Goal: Check status: Check status

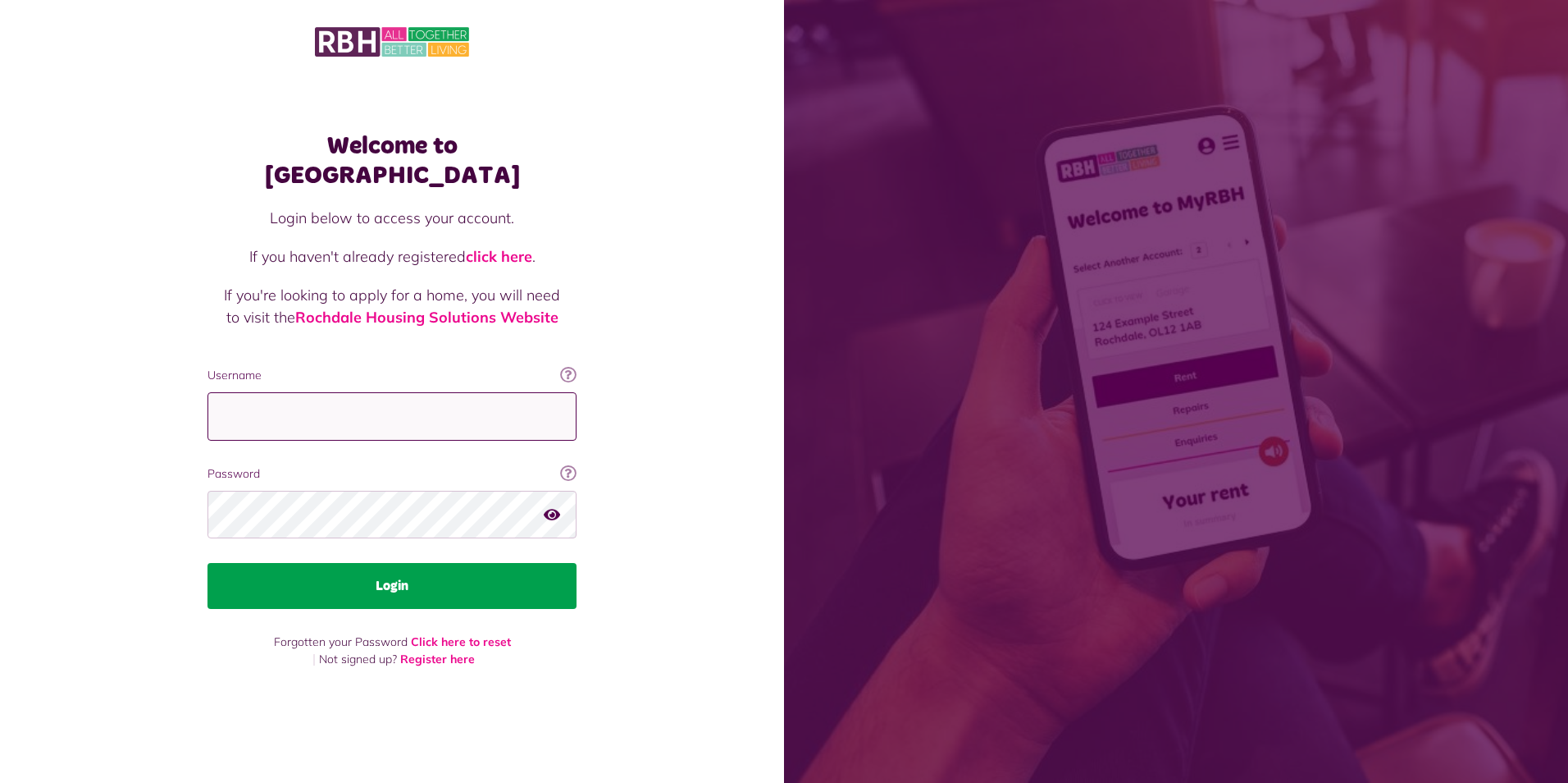
type input "**********"
click at [387, 577] on button "Login" at bounding box center [392, 586] width 369 height 46
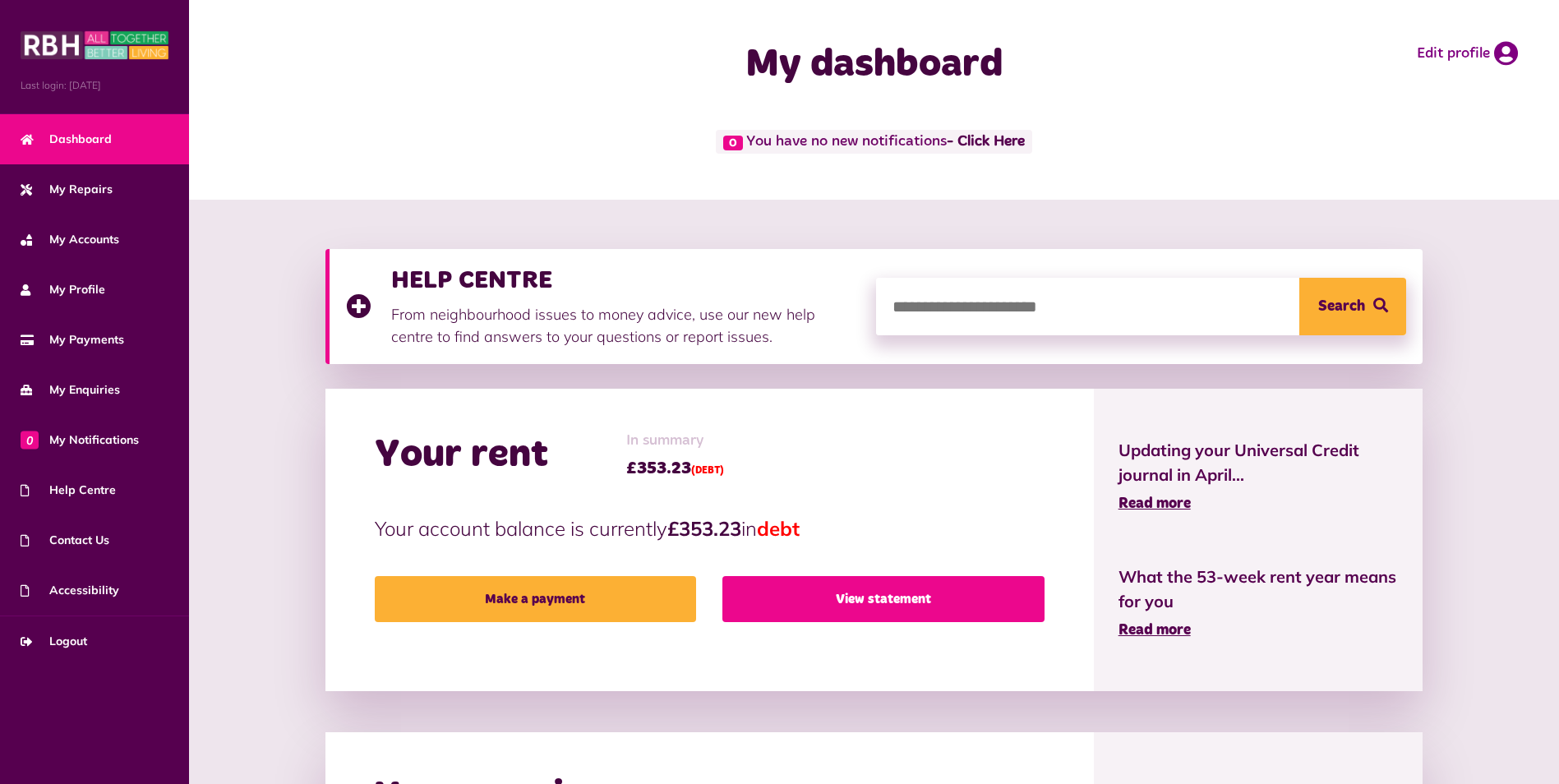
click at [829, 600] on link "View statement" at bounding box center [882, 598] width 321 height 46
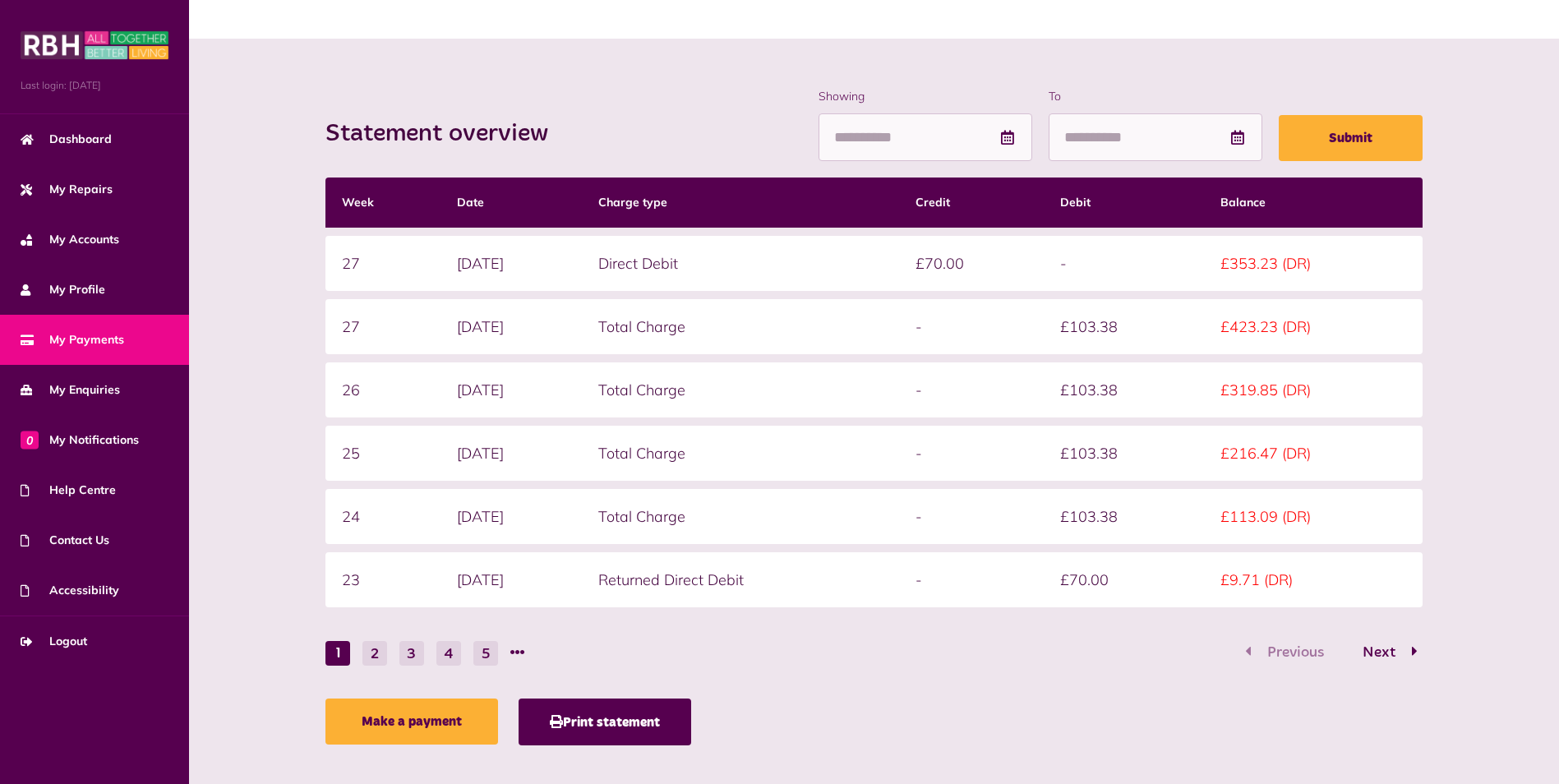
scroll to position [164, 0]
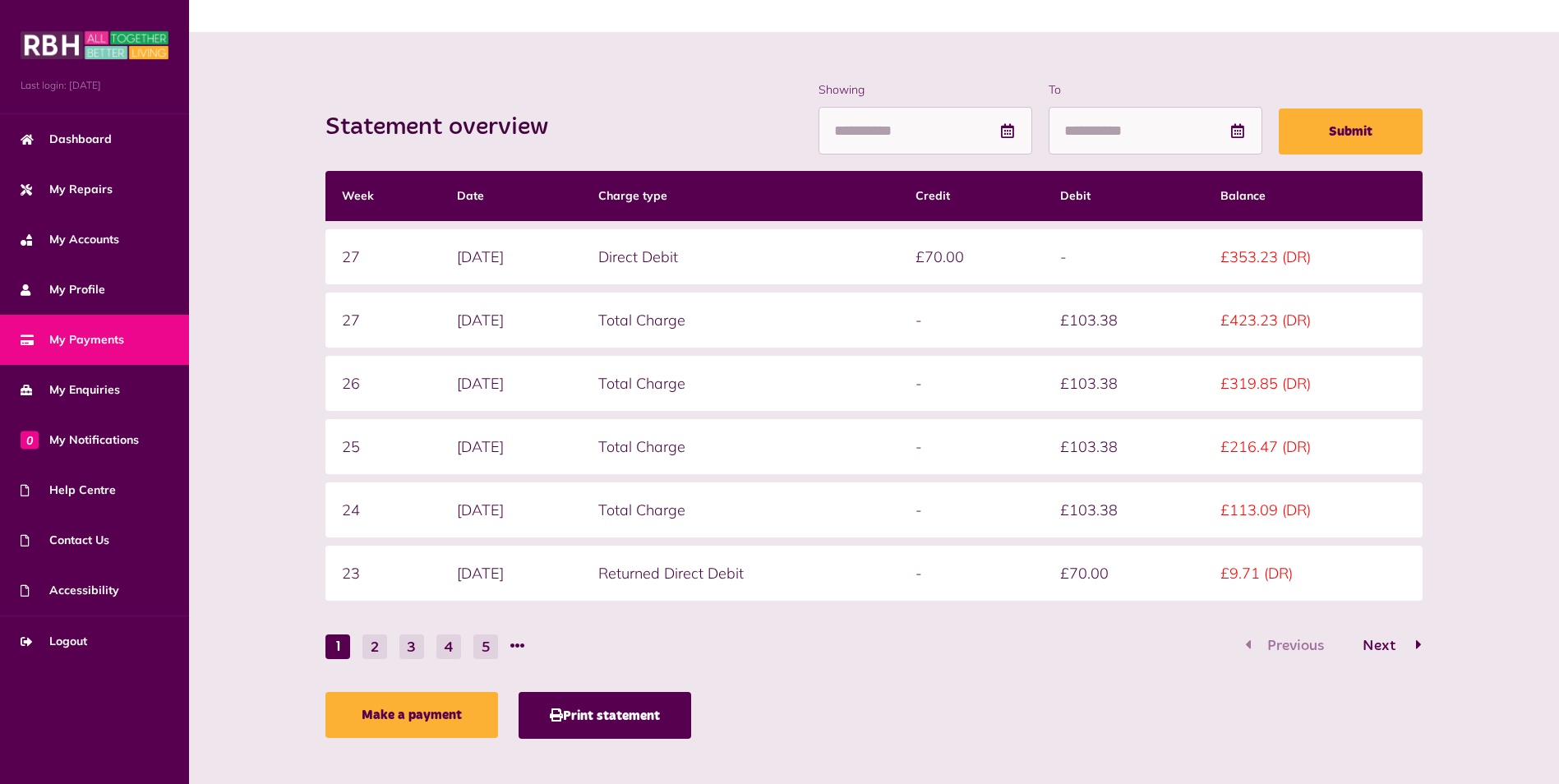
click at [1378, 642] on span "Next" at bounding box center [1379, 646] width 57 height 15
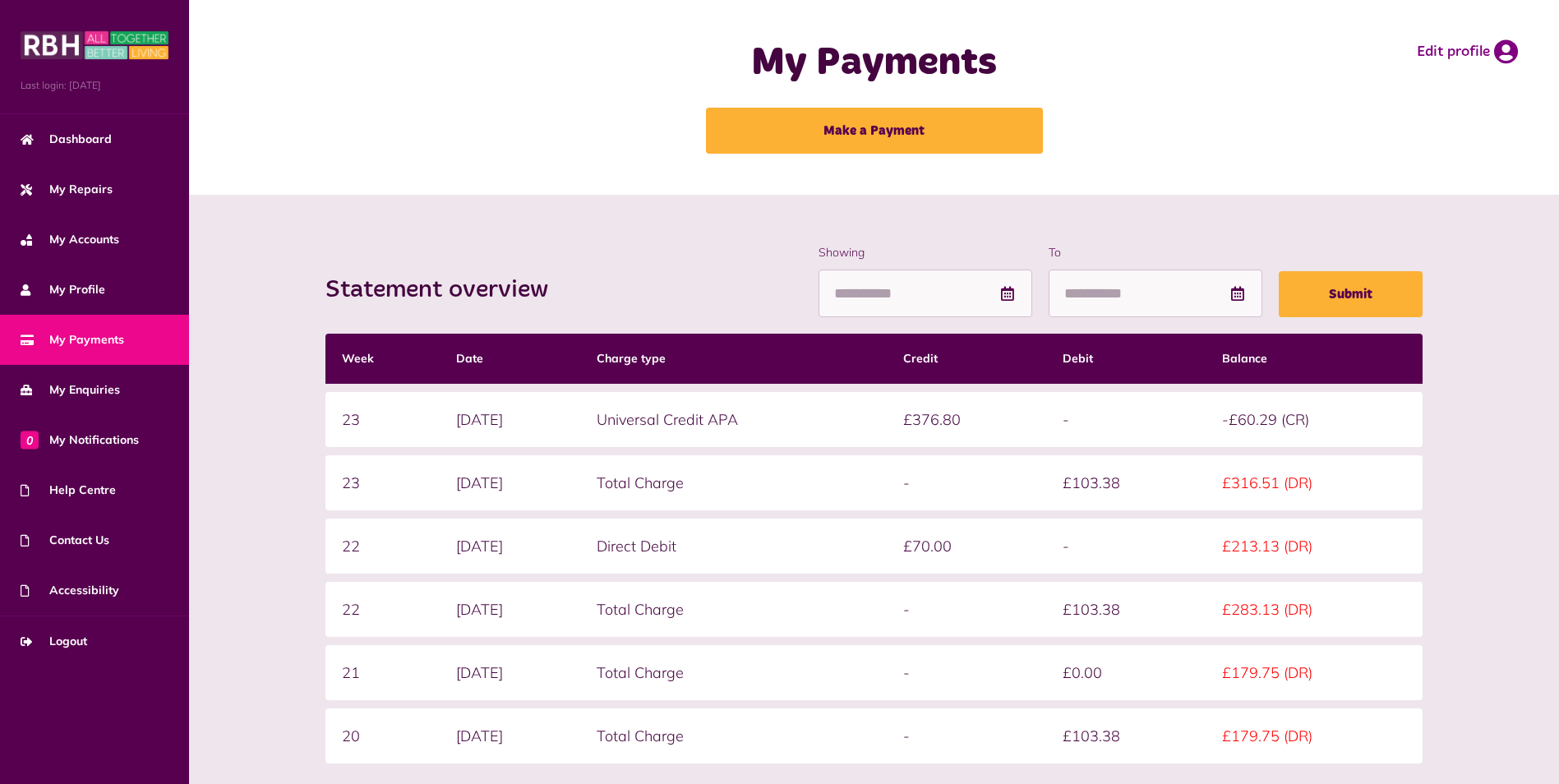
scroll to position [0, 0]
